Goal: Contribute content

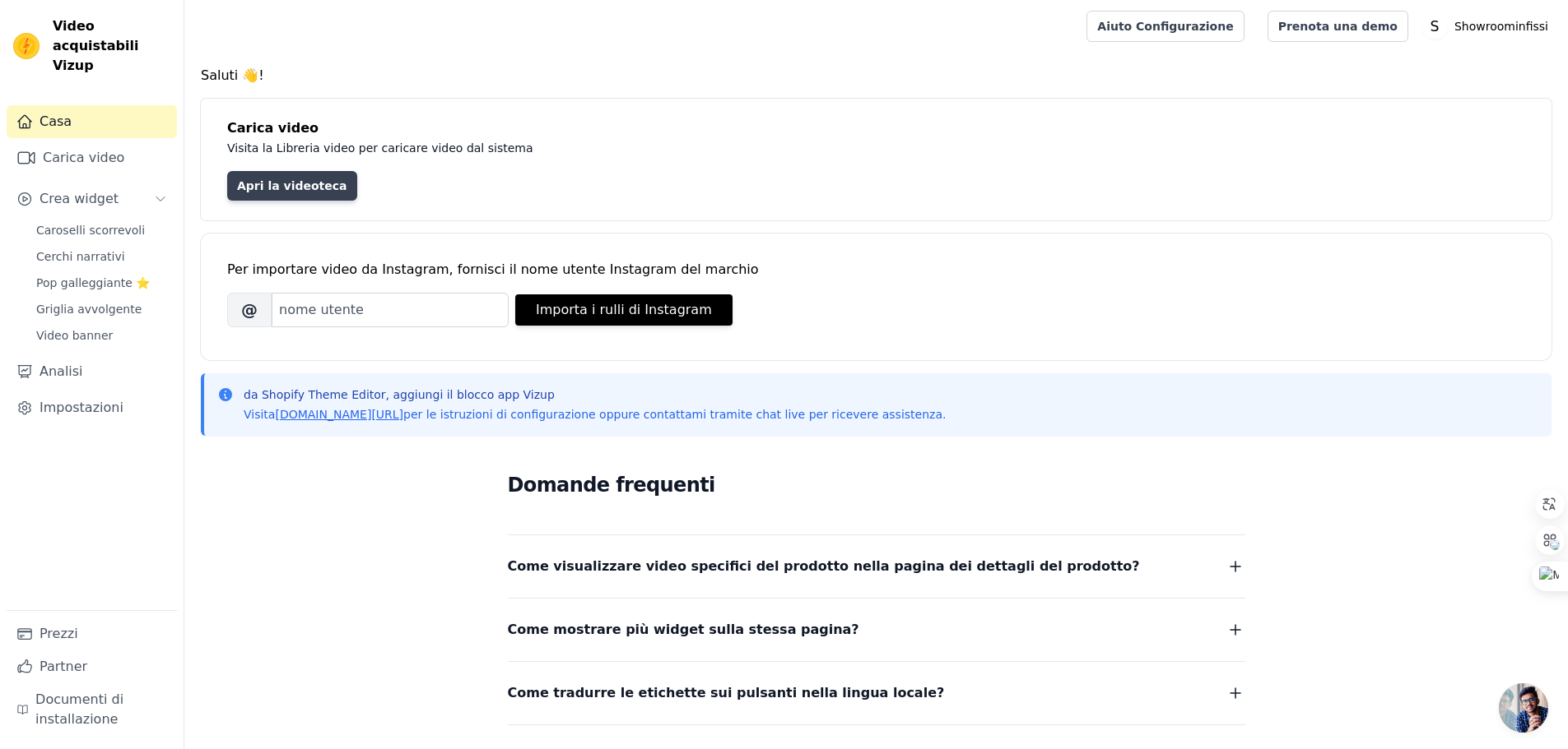
click at [283, 184] on font "Apri la videoteca" at bounding box center [293, 186] width 110 height 13
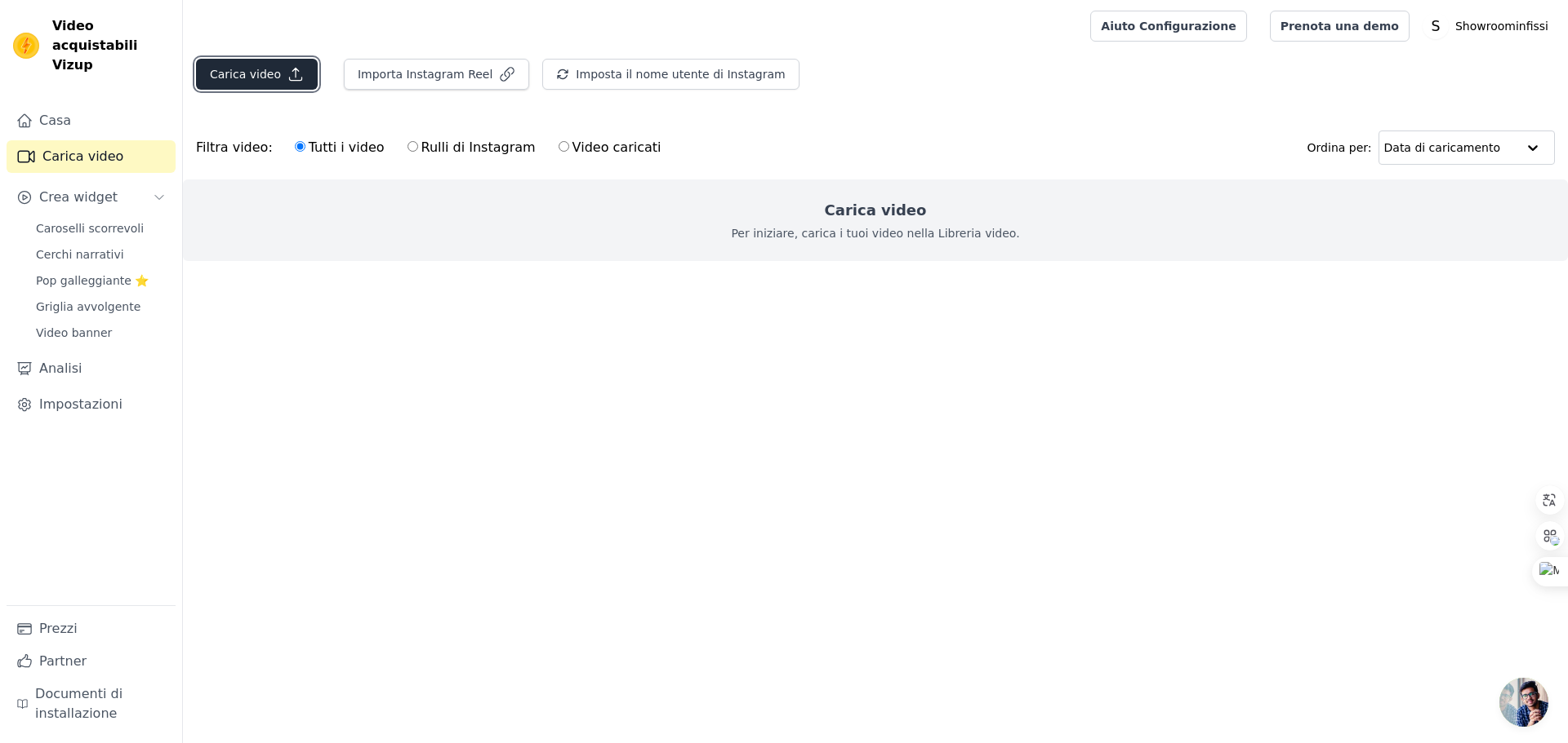
click at [289, 81] on icon "button" at bounding box center [295, 74] width 12 height 12
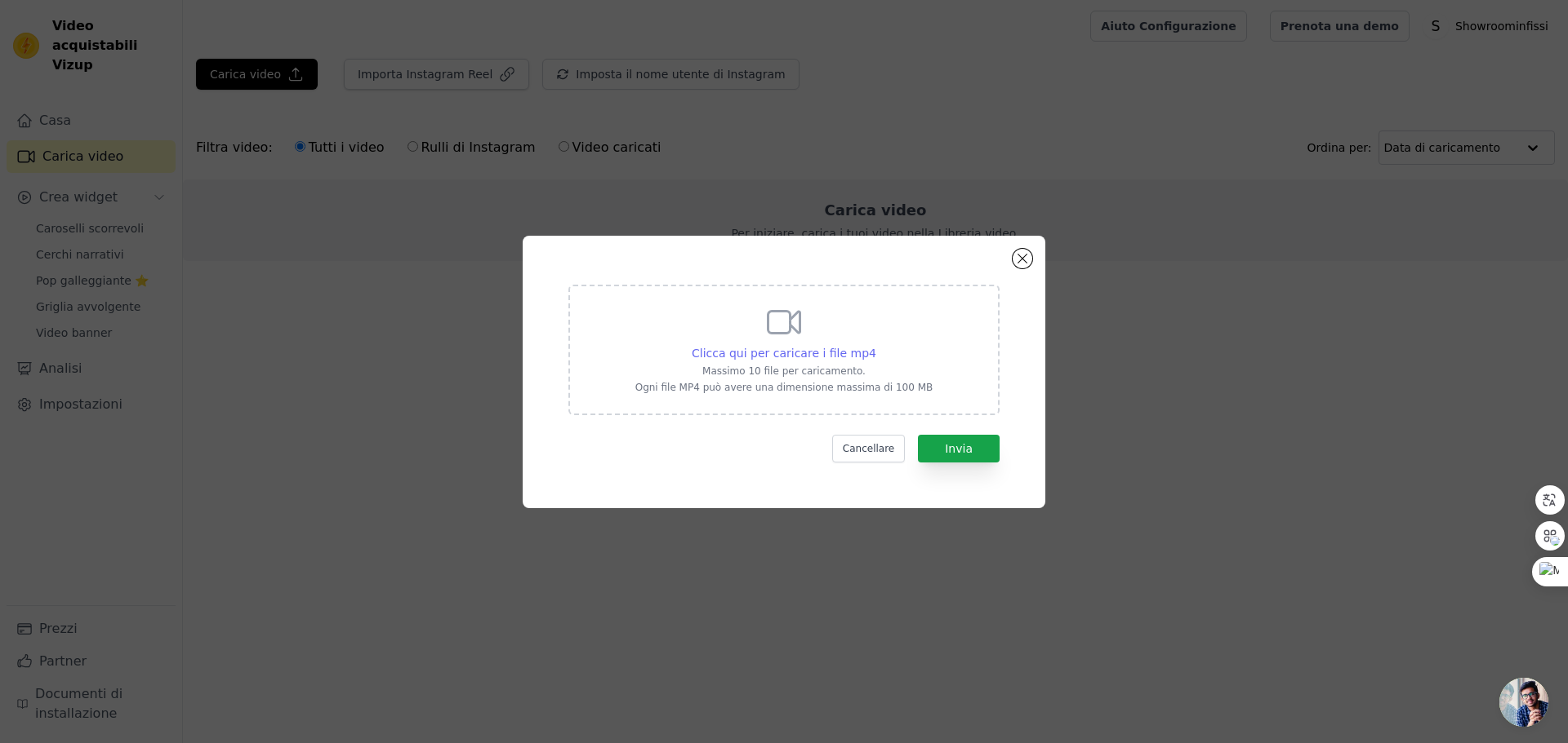
click at [771, 355] on font "Clicca qui per caricare i file mp4" at bounding box center [784, 353] width 185 height 13
click at [875, 346] on input "Clicca qui per caricare i file mp4 [PERSON_NAME] 10 file per caricamento. Ogni …" at bounding box center [875, 345] width 1 height 1
click at [792, 356] on font "Clicca qui per caricare i file mp4" at bounding box center [784, 353] width 185 height 13
click at [875, 346] on input "Clicca qui per caricare i file mp4 [PERSON_NAME] 10 file per caricamento. Ogni …" at bounding box center [875, 345] width 1 height 1
click at [1021, 253] on button "Chiudi modale" at bounding box center [1021, 258] width 20 height 20
